Goal: Transaction & Acquisition: Purchase product/service

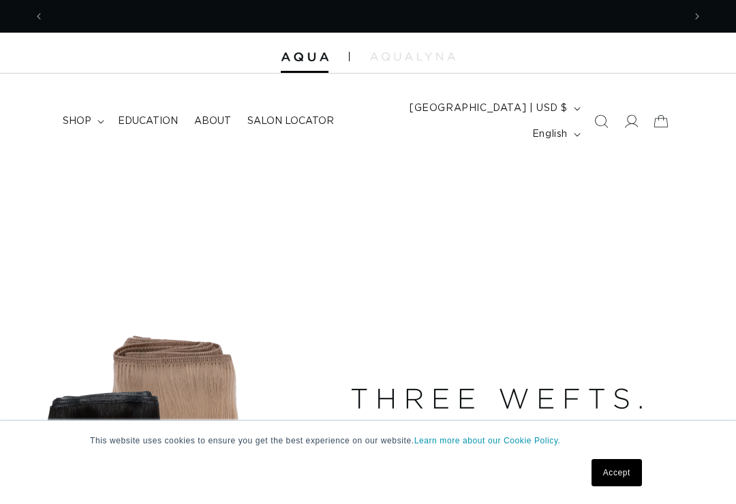
scroll to position [0, 639]
click at [621, 474] on link "Accept" at bounding box center [616, 472] width 50 height 27
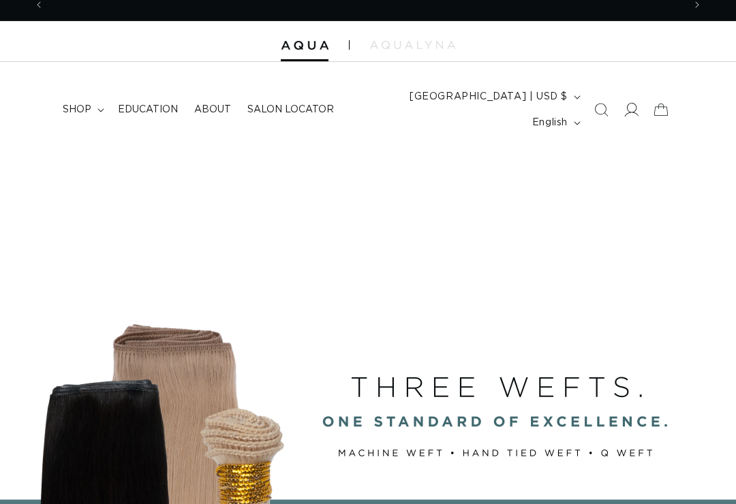
click at [636, 103] on icon at bounding box center [630, 110] width 14 height 14
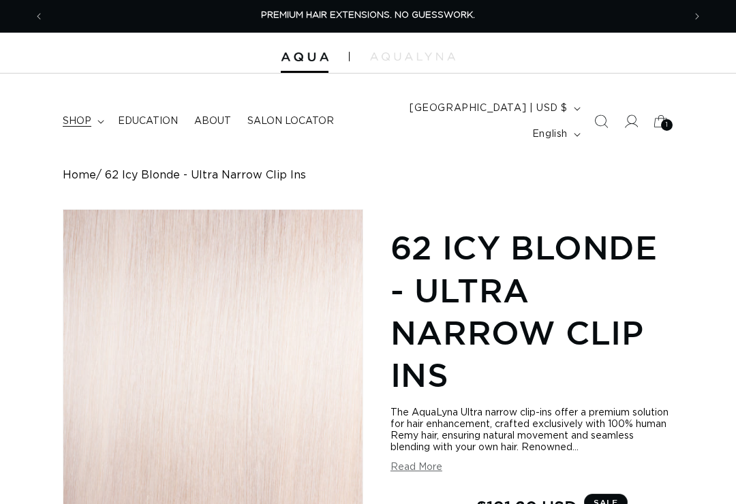
click at [99, 107] on summary "shop" at bounding box center [81, 121] width 55 height 29
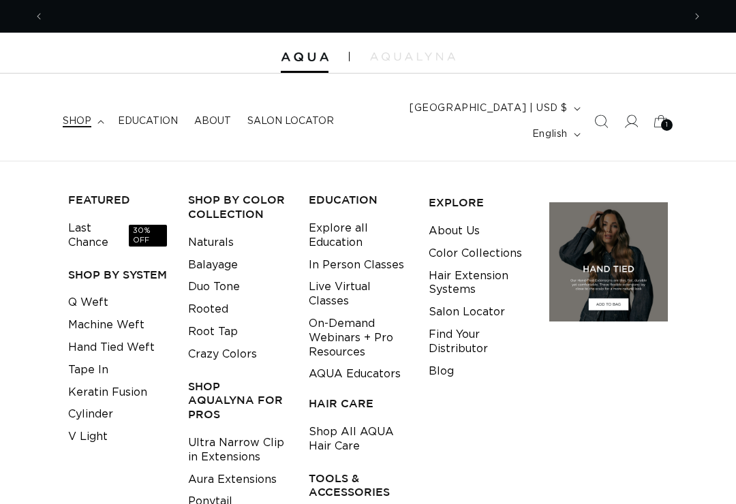
scroll to position [0, 1278]
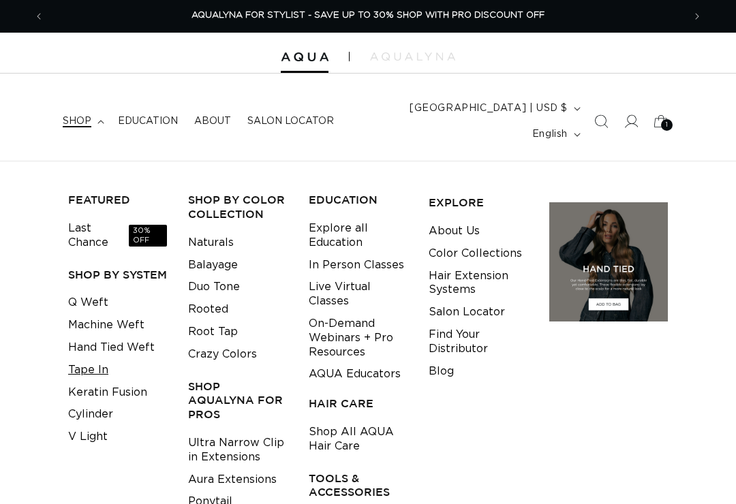
click at [97, 359] on link "Tape In" at bounding box center [88, 370] width 40 height 22
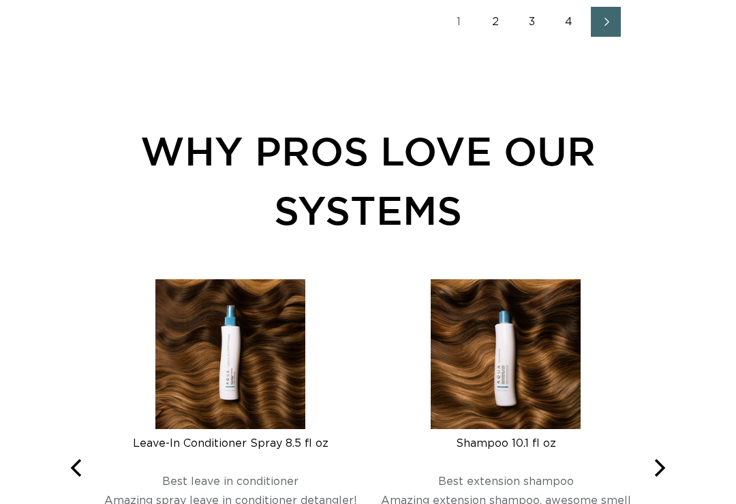
scroll to position [0, 1278]
click at [621, 31] on ul "1 2 3 4" at bounding box center [532, 22] width 282 height 30
click at [603, 30] on span "Next page" at bounding box center [605, 22] width 9 height 16
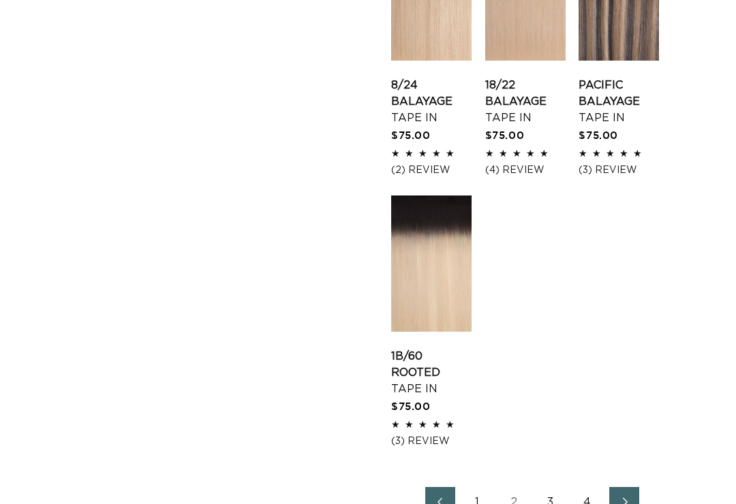
click at [627, 497] on icon "Next page" at bounding box center [625, 502] width 18 height 10
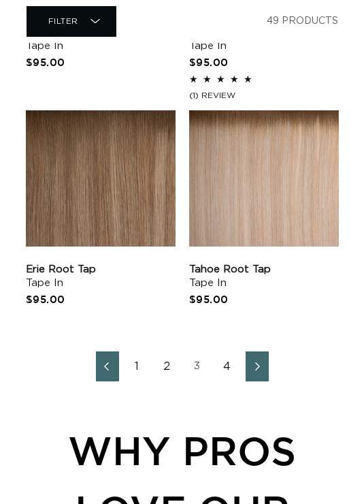
scroll to position [0, 579]
